Goal: Task Accomplishment & Management: Manage account settings

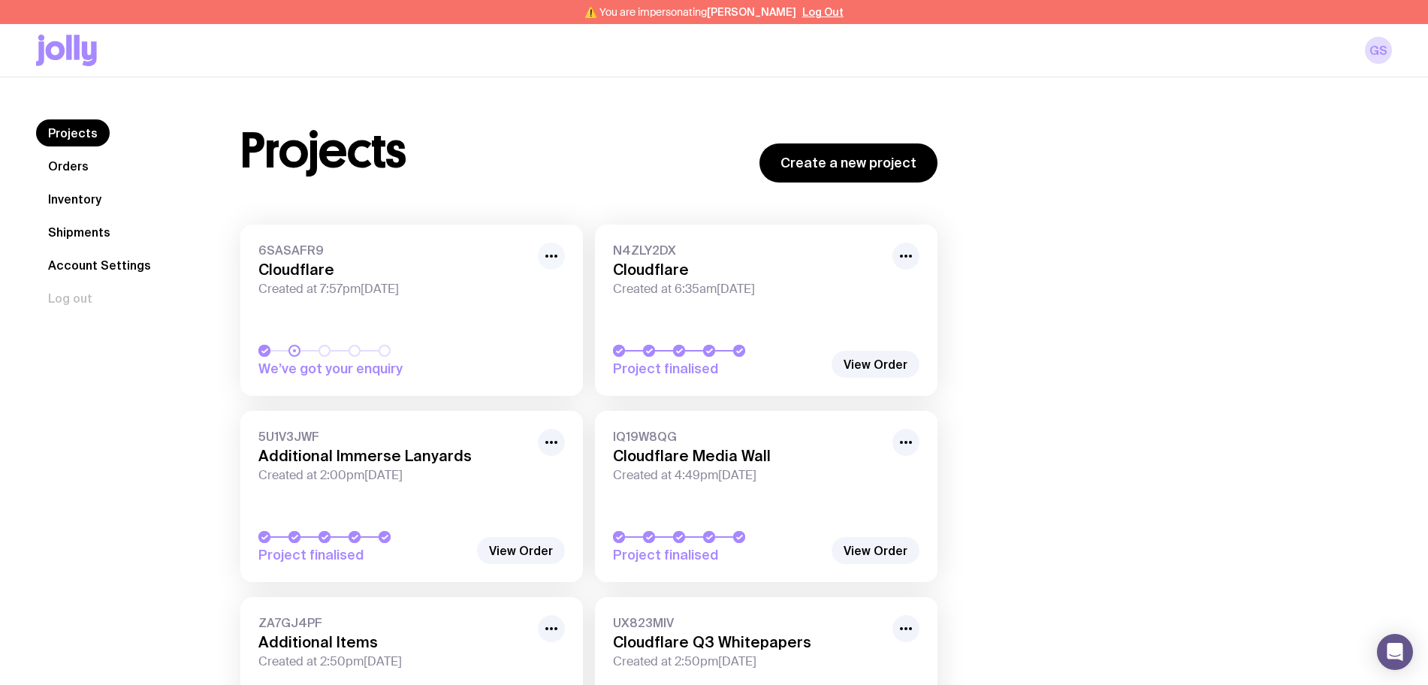
click at [561, 253] on button "button" at bounding box center [551, 256] width 27 height 27
click at [501, 304] on button "Rename" at bounding box center [517, 311] width 72 height 15
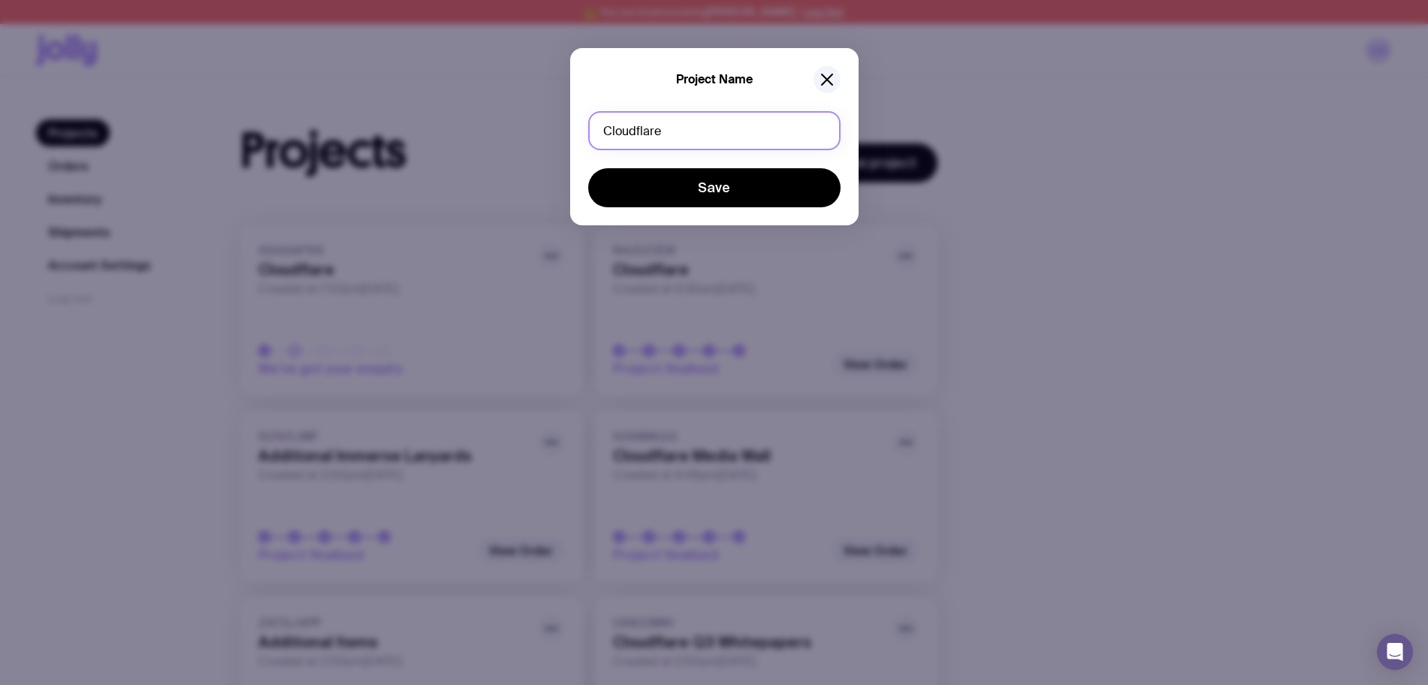
click at [632, 134] on input "Cloudflare" at bounding box center [714, 130] width 252 height 39
type input "Pack & Send"
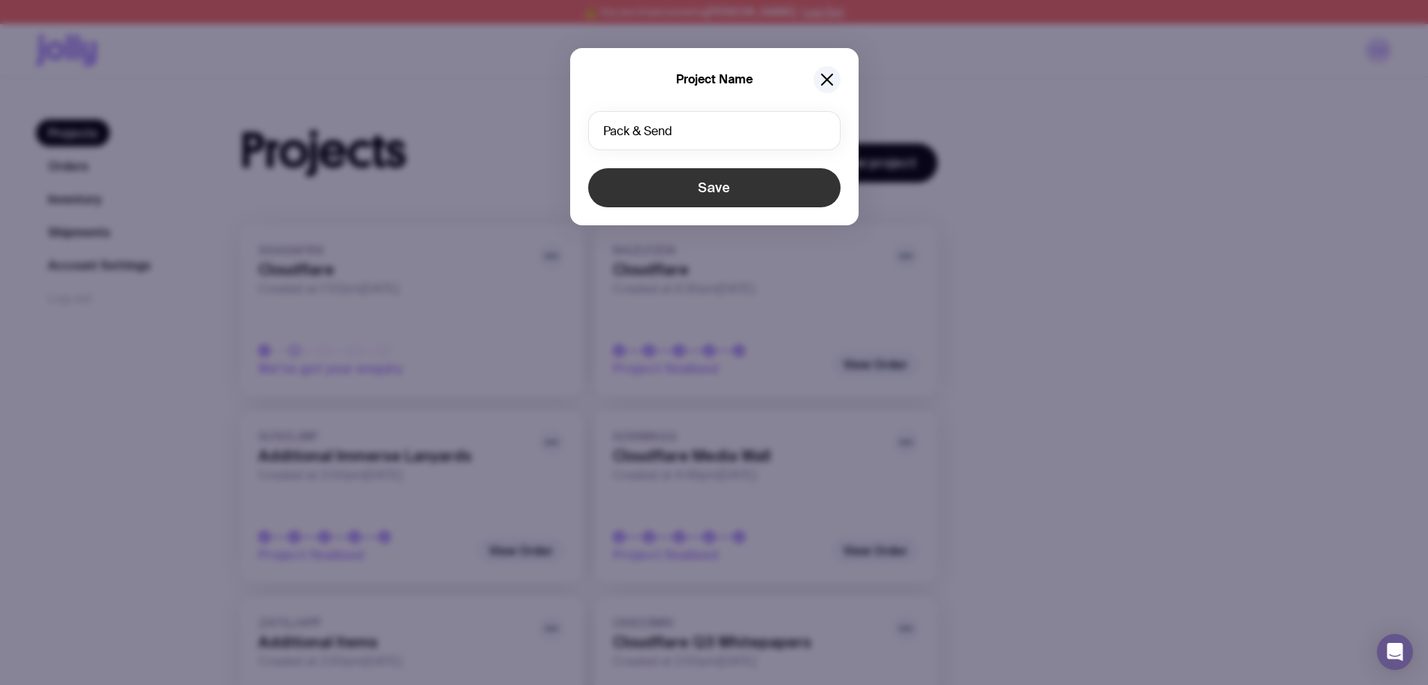
click at [672, 181] on button "Save" at bounding box center [714, 187] width 252 height 39
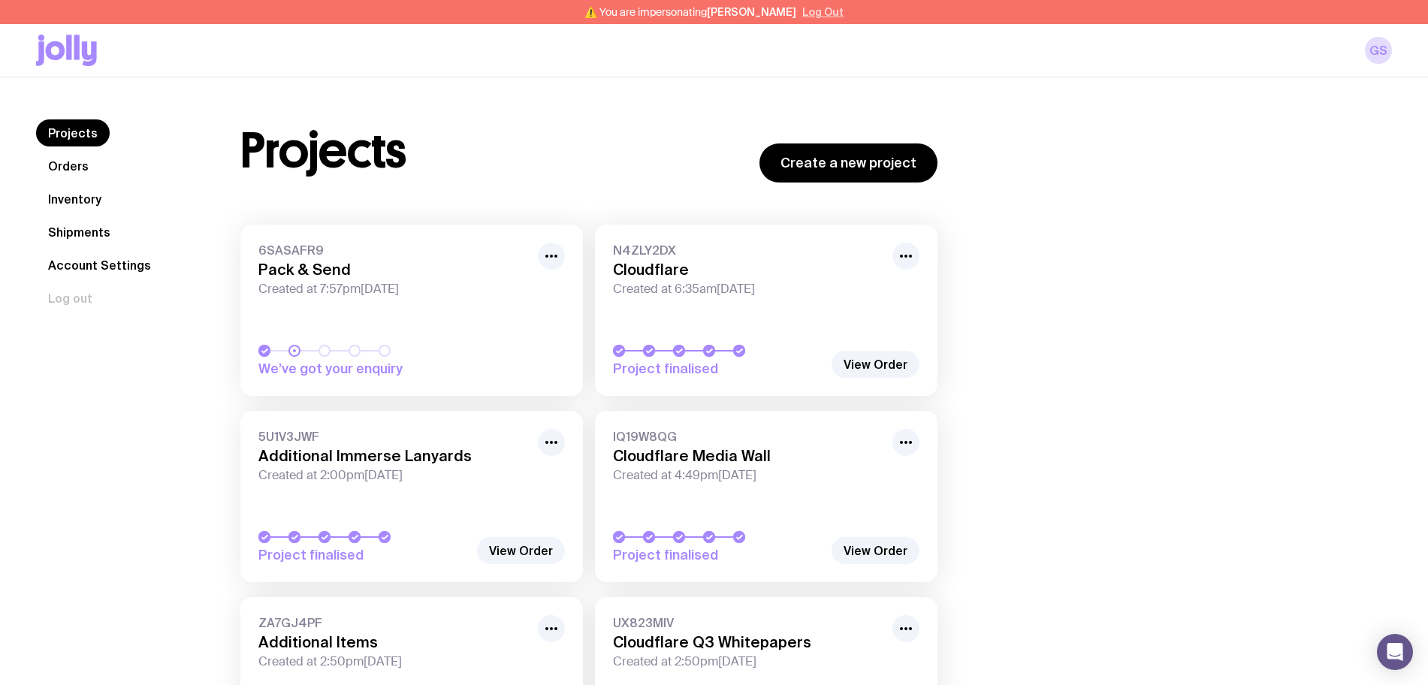
click at [823, 13] on button "Log Out" at bounding box center [822, 12] width 41 height 12
